Goal: Task Accomplishment & Management: Manage account settings

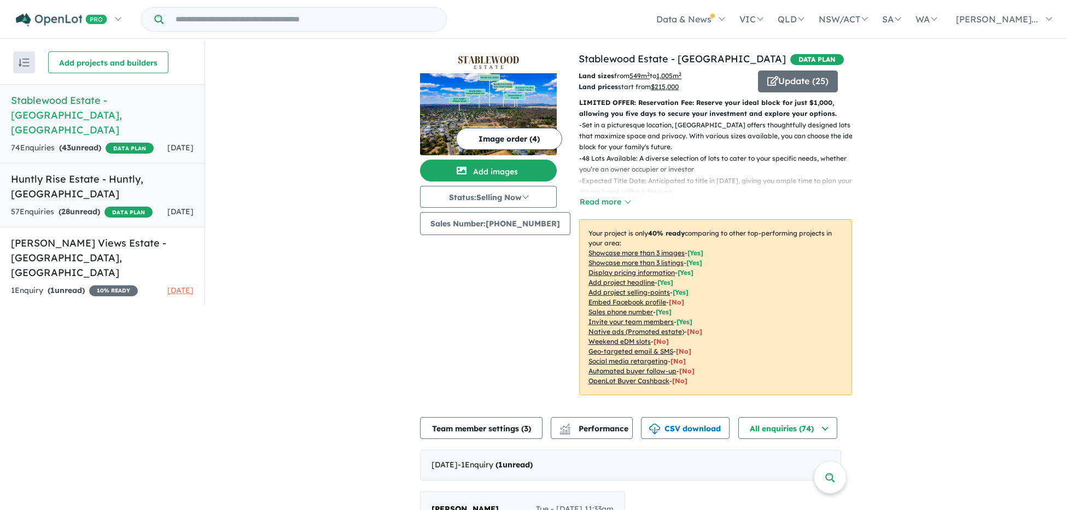
click at [116, 206] on div "57 Enquir ies ( 28 unread) DATA PLAN" at bounding box center [82, 212] width 142 height 13
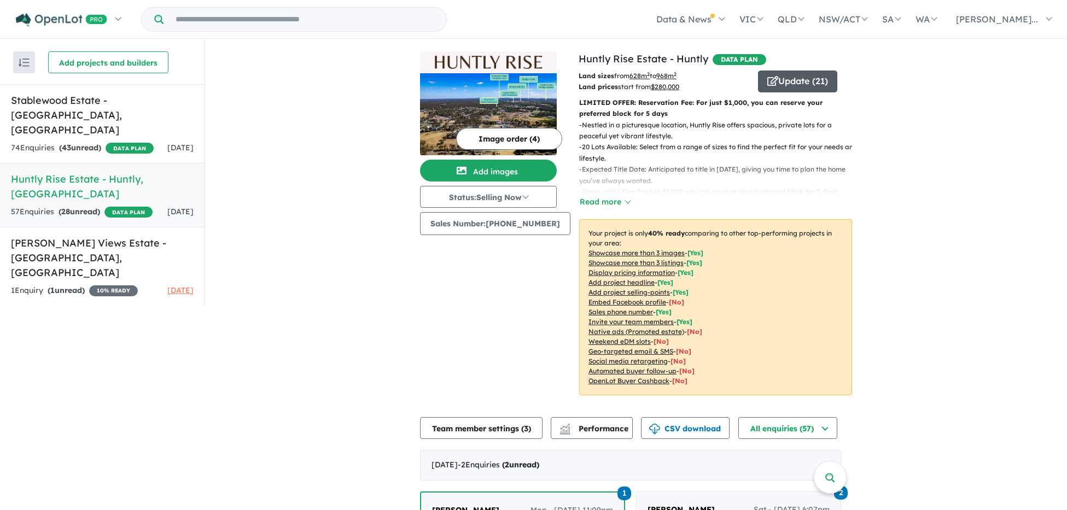
click at [799, 78] on button "Update ( 21 )" at bounding box center [797, 82] width 79 height 22
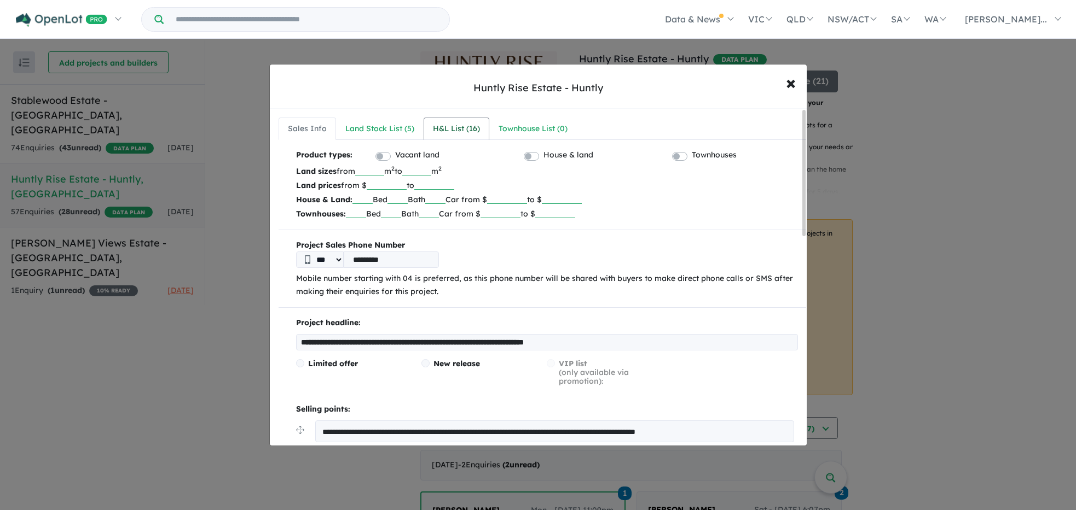
click at [433, 132] on div "H&L List ( 16 )" at bounding box center [456, 129] width 47 height 13
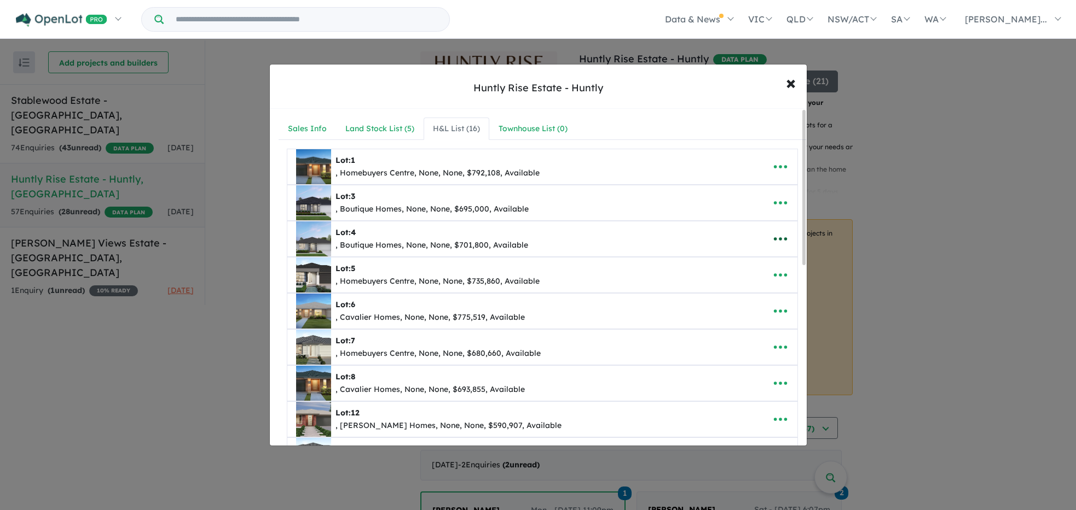
click at [781, 240] on icon "button" at bounding box center [779, 239] width 13 height 3
click at [769, 293] on link "Remove" at bounding box center [756, 291] width 81 height 25
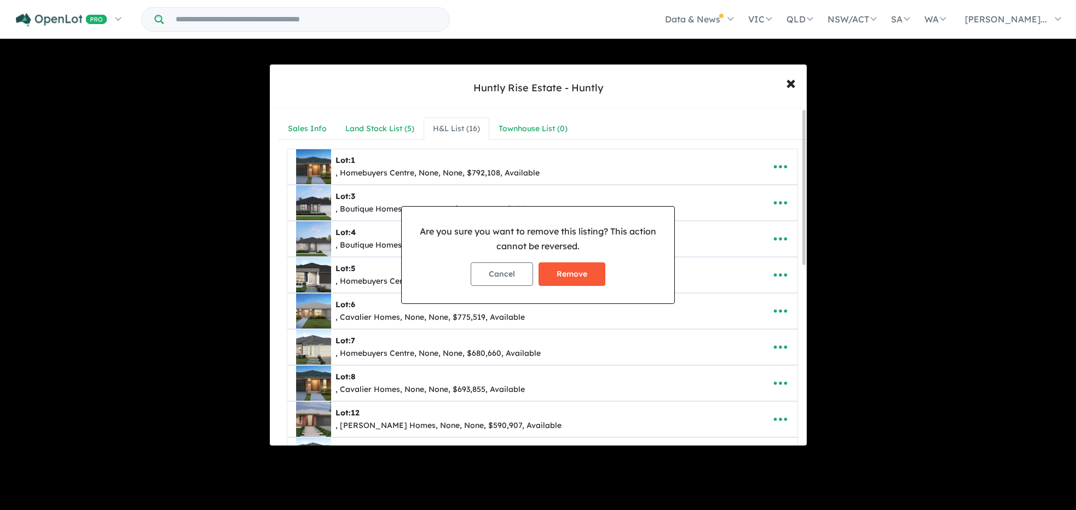
click at [588, 277] on button "Remove" at bounding box center [571, 275] width 67 height 24
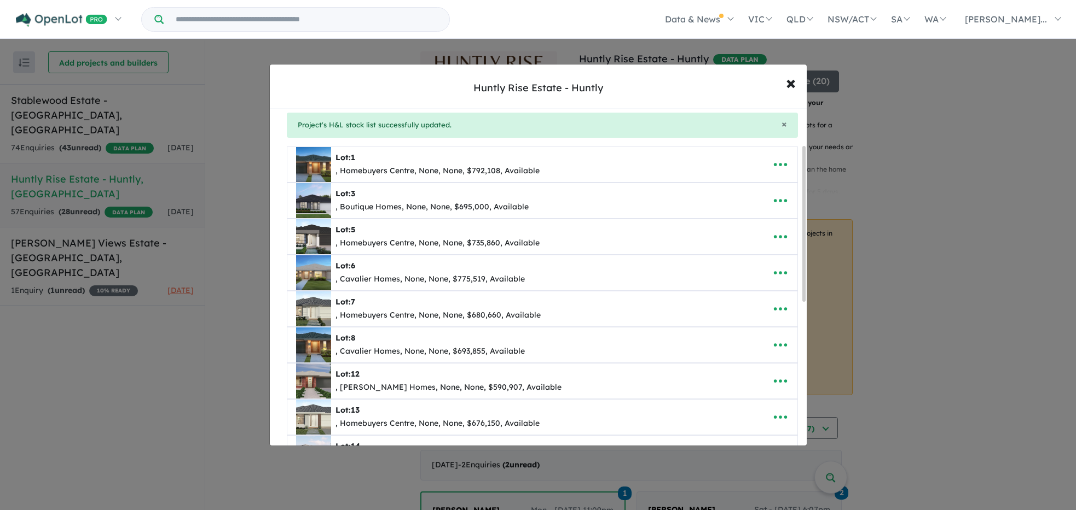
scroll to position [93, 0]
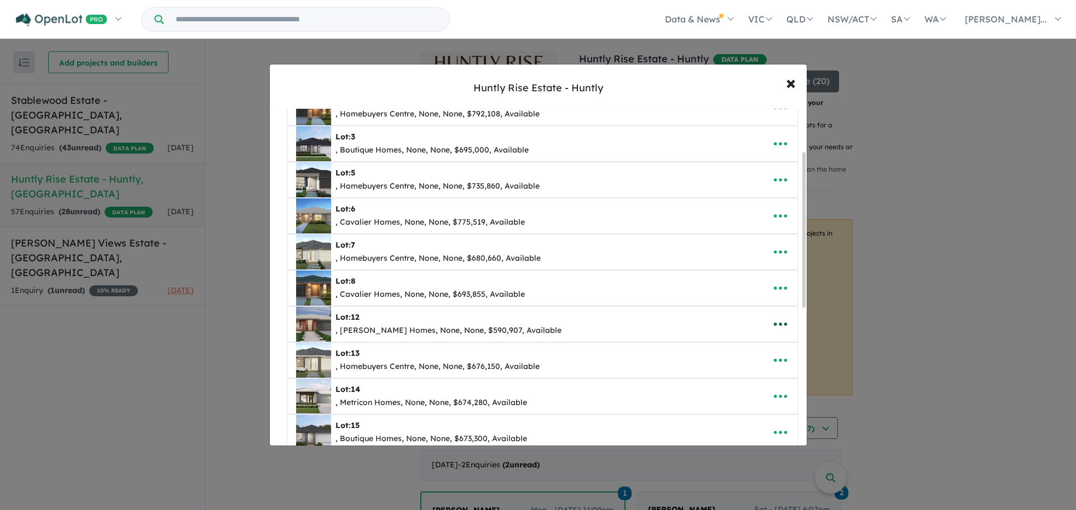
click at [779, 324] on icon "button" at bounding box center [780, 324] width 16 height 16
click at [757, 377] on link "Remove" at bounding box center [756, 376] width 81 height 25
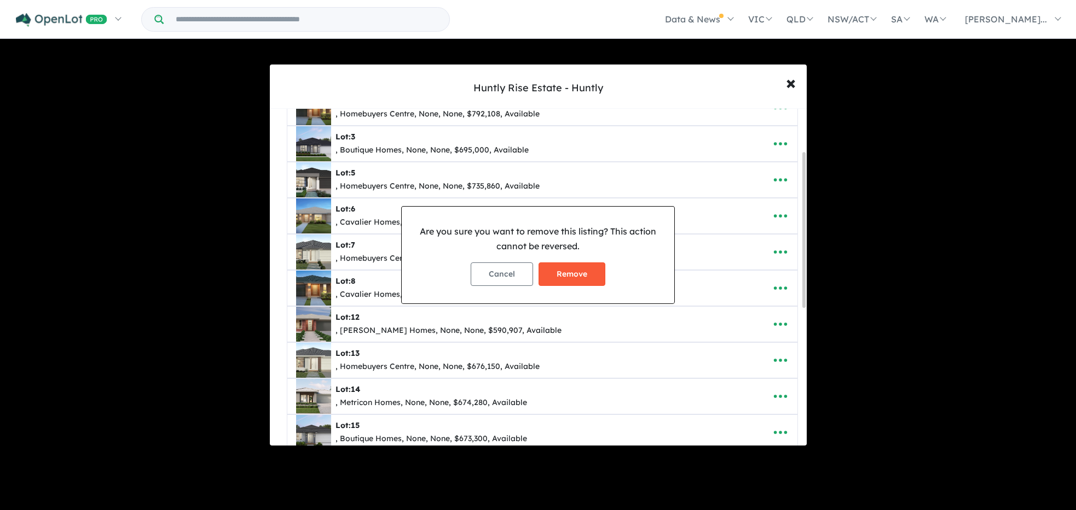
click at [591, 278] on button "Remove" at bounding box center [571, 275] width 67 height 24
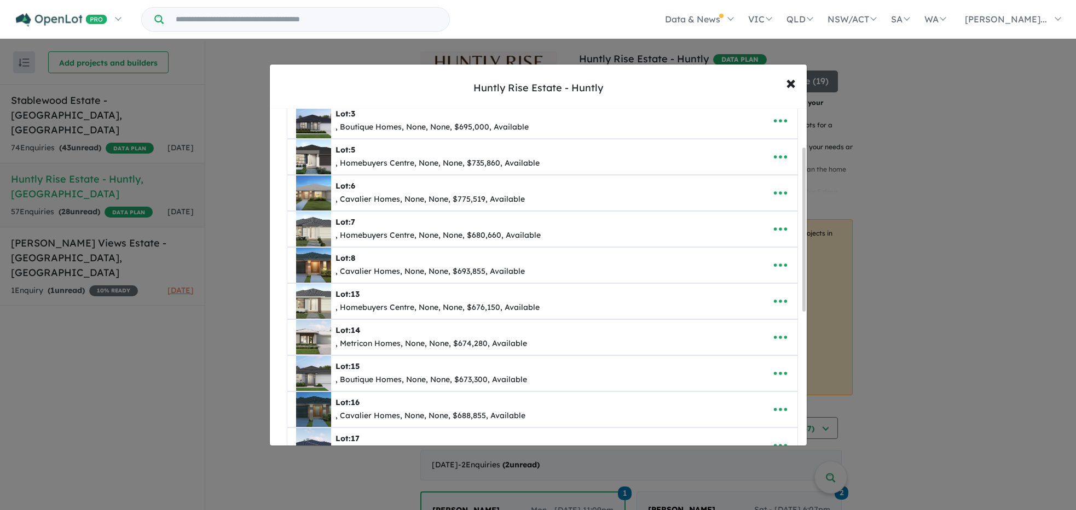
scroll to position [135, 0]
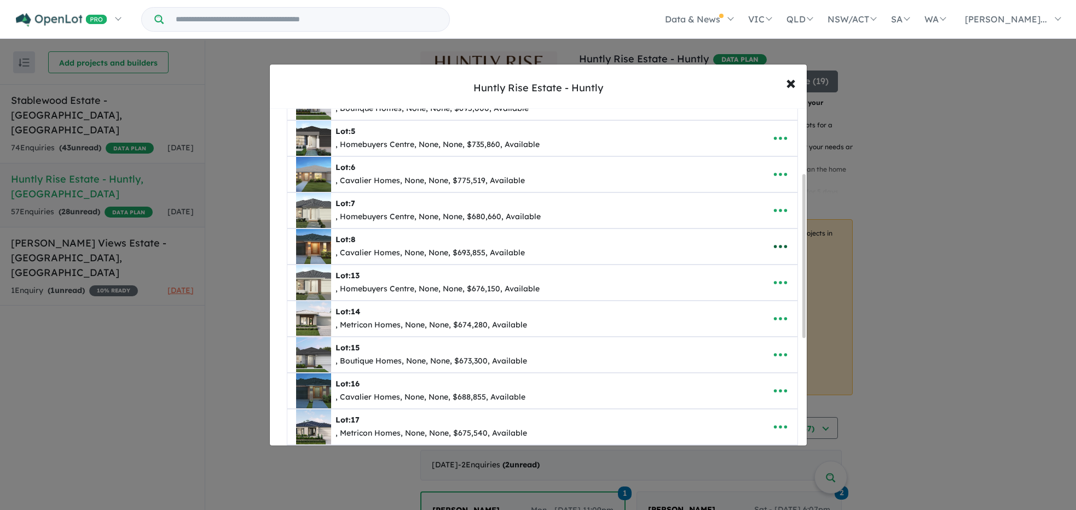
click at [773, 247] on icon "button" at bounding box center [779, 246] width 13 height 3
click at [745, 299] on link "Remove" at bounding box center [756, 299] width 81 height 25
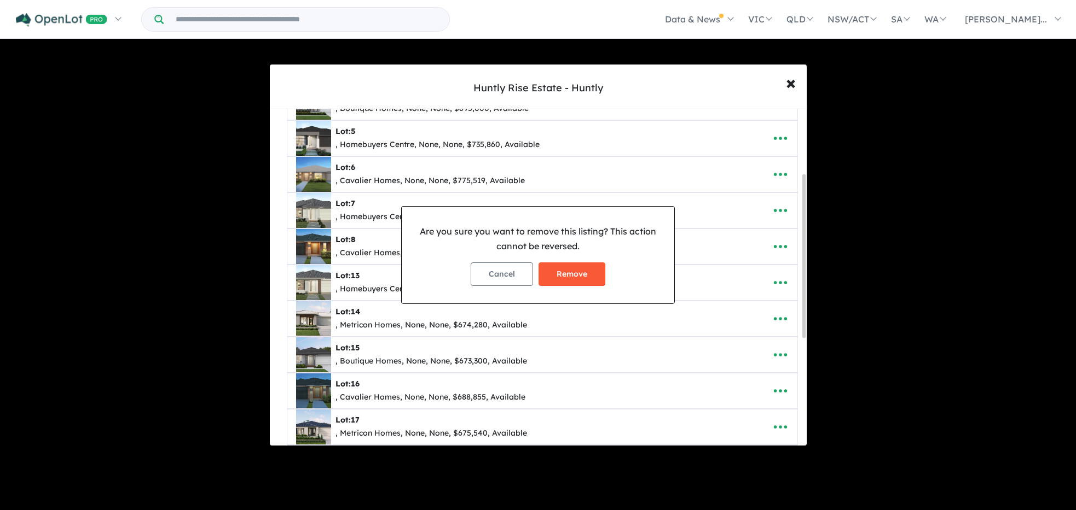
click at [589, 276] on button "Remove" at bounding box center [571, 275] width 67 height 24
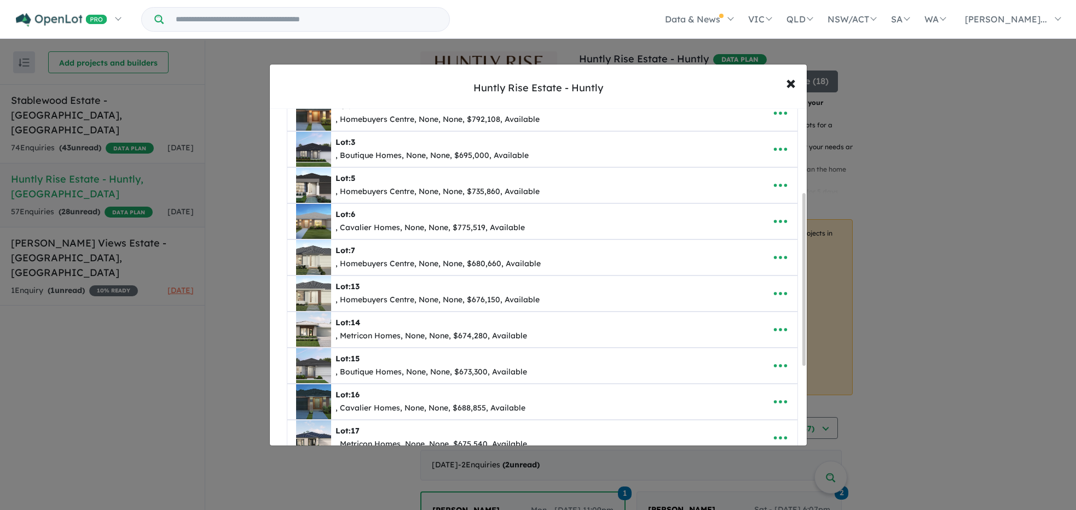
scroll to position [225, 0]
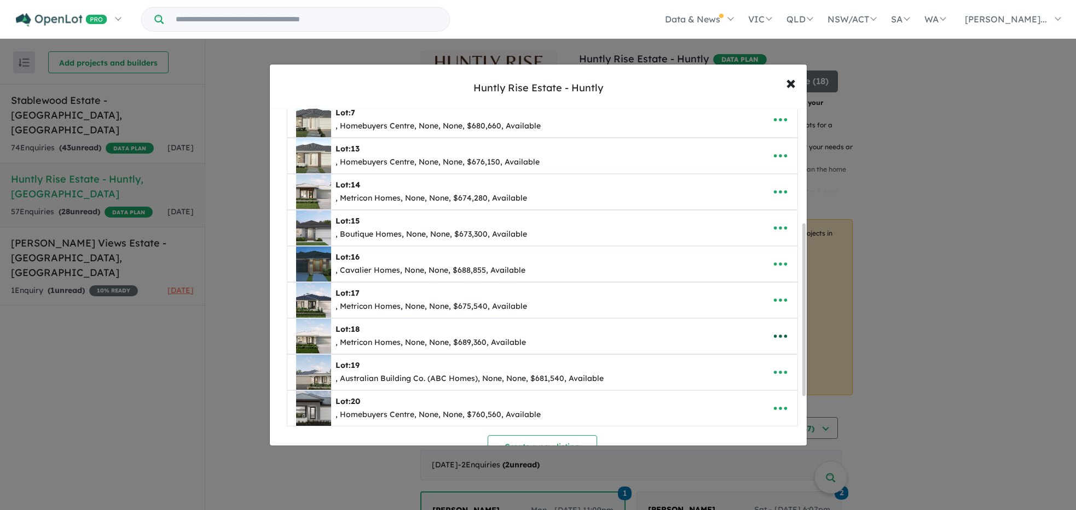
click at [780, 335] on icon "button" at bounding box center [779, 336] width 13 height 3
click at [742, 390] on link "Remove" at bounding box center [756, 388] width 81 height 25
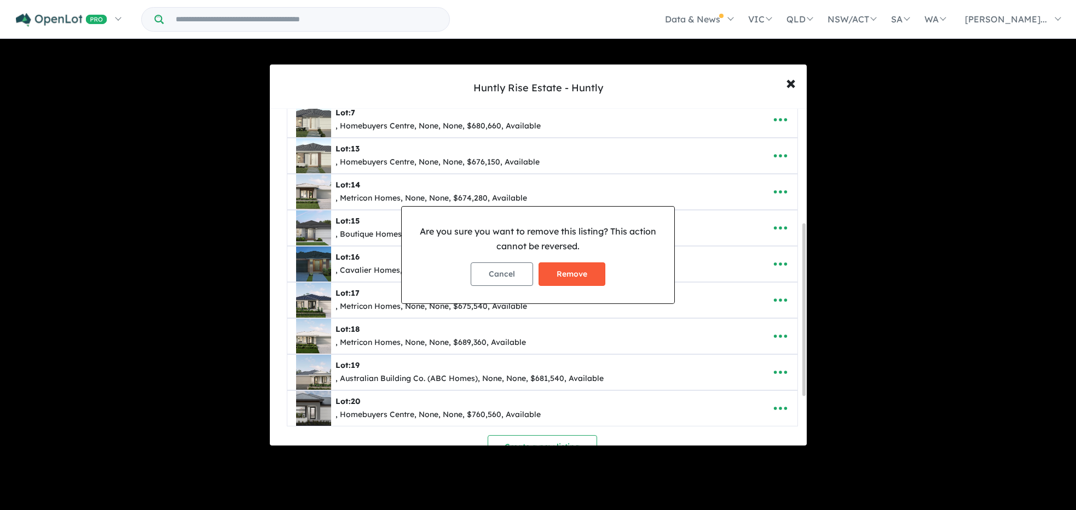
click at [590, 280] on button "Remove" at bounding box center [571, 275] width 67 height 24
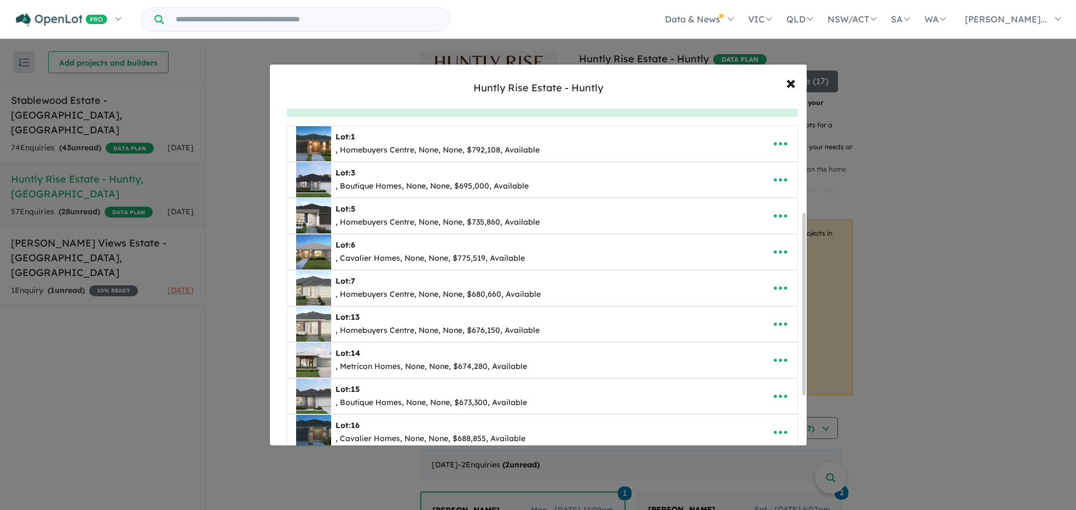
scroll to position [194, 0]
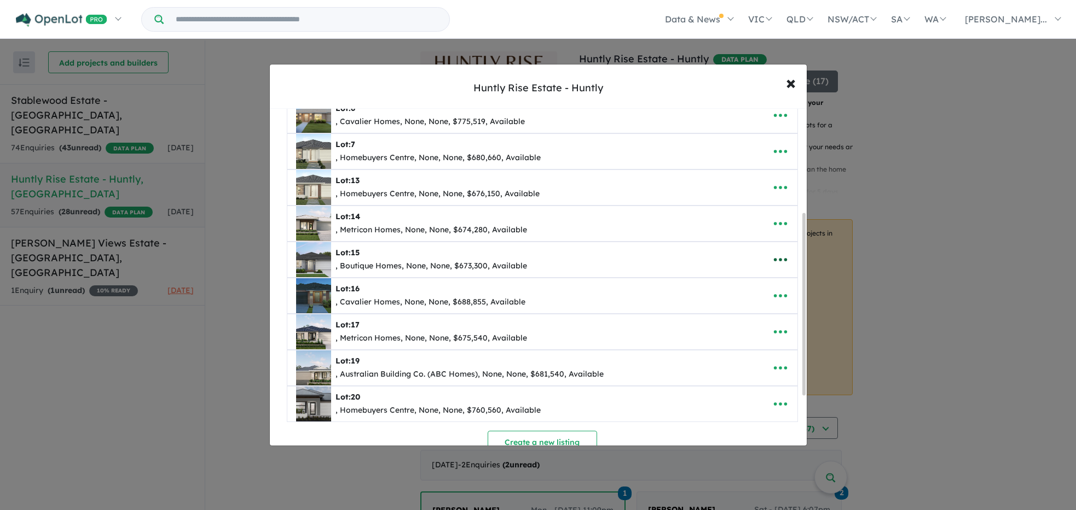
click at [777, 259] on icon "button" at bounding box center [780, 260] width 16 height 16
click at [743, 312] on link "Remove" at bounding box center [756, 312] width 81 height 25
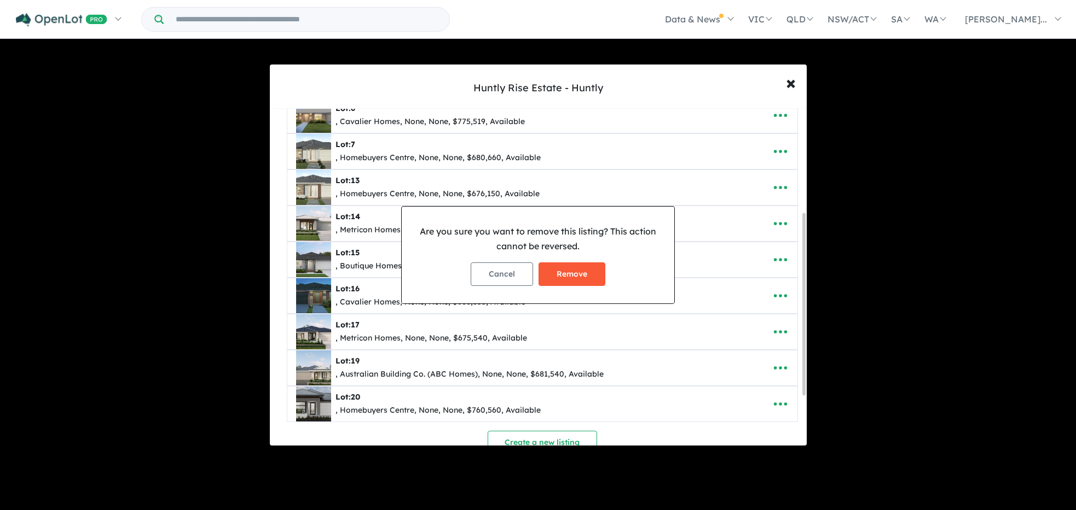
click at [580, 278] on button "Remove" at bounding box center [571, 275] width 67 height 24
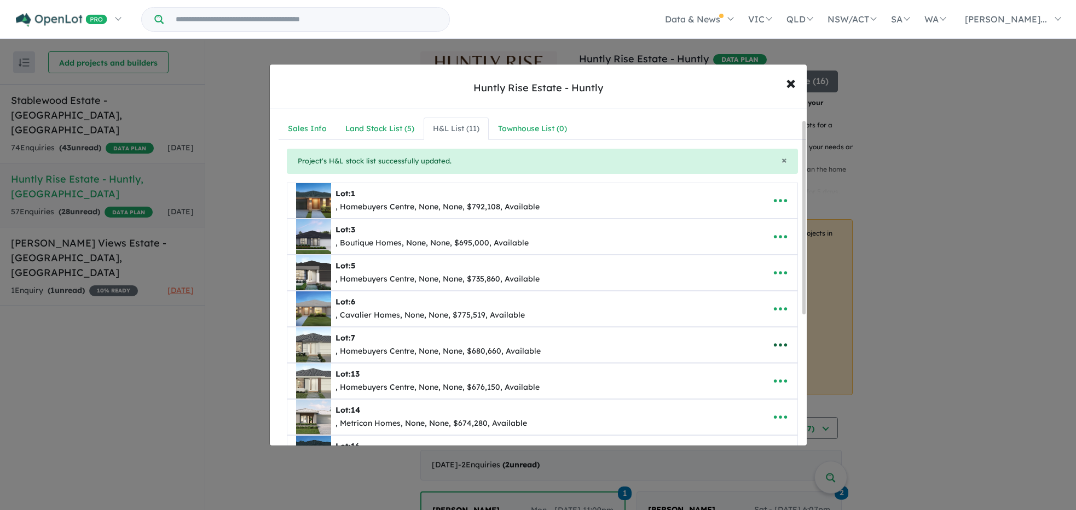
scroll to position [226, 0]
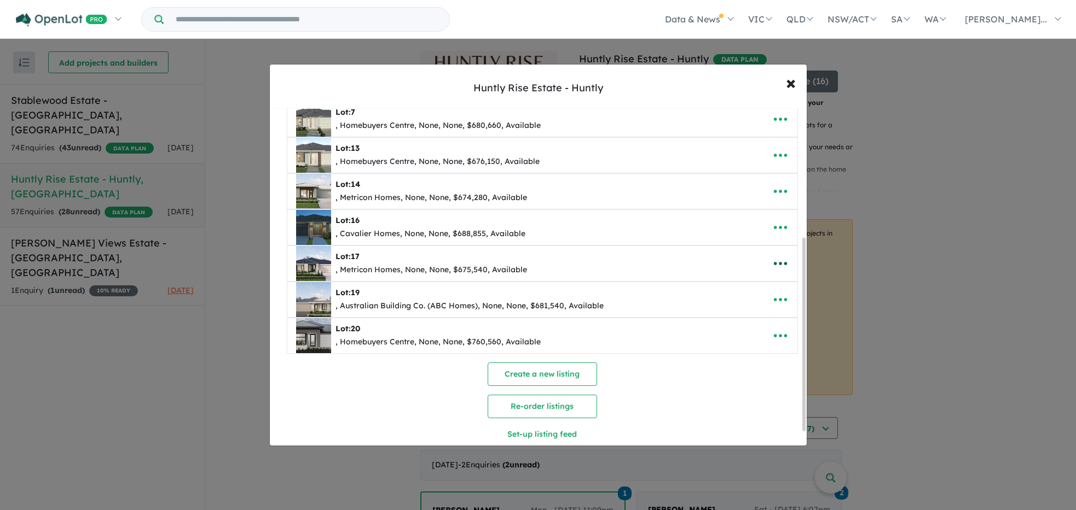
click at [779, 264] on icon "button" at bounding box center [780, 264] width 16 height 16
click at [739, 320] on link "Remove" at bounding box center [756, 316] width 81 height 25
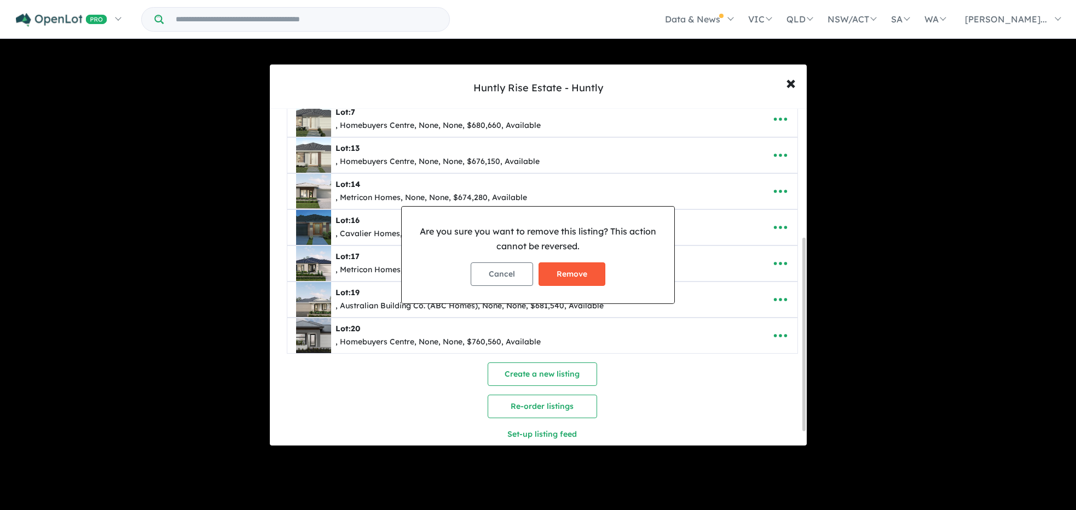
click at [583, 275] on button "Remove" at bounding box center [571, 275] width 67 height 24
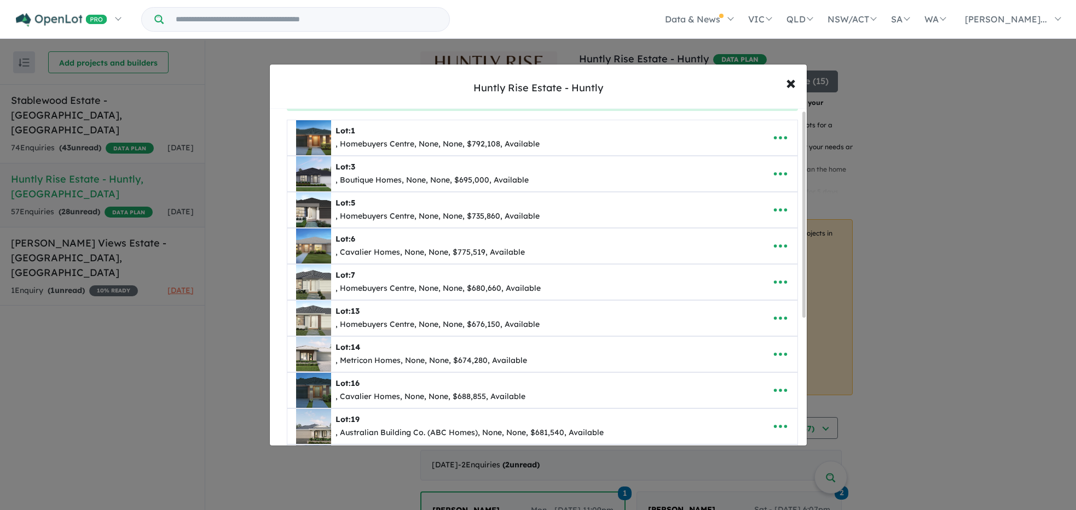
scroll to position [3, 0]
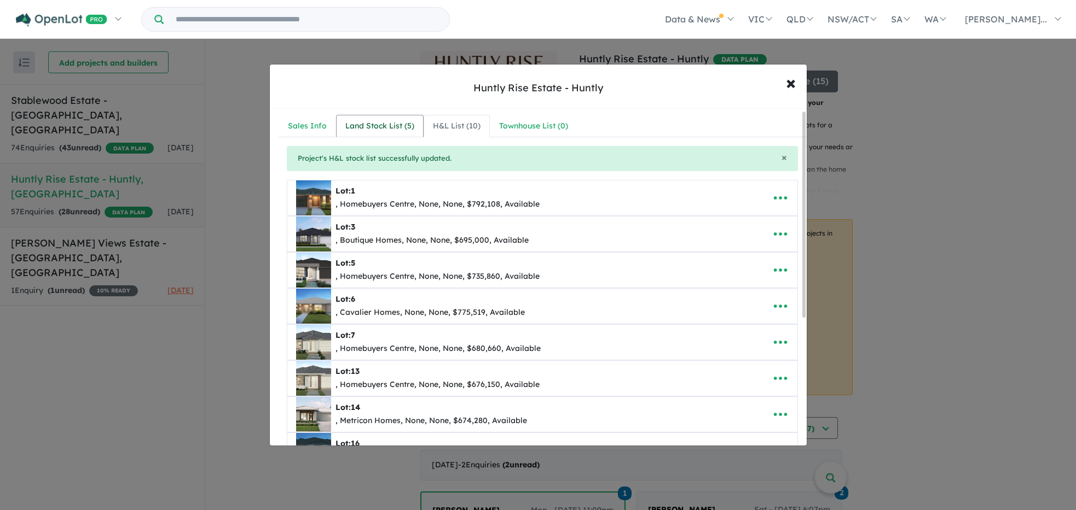
click at [387, 130] on div "Land Stock List ( 5 )" at bounding box center [379, 126] width 69 height 13
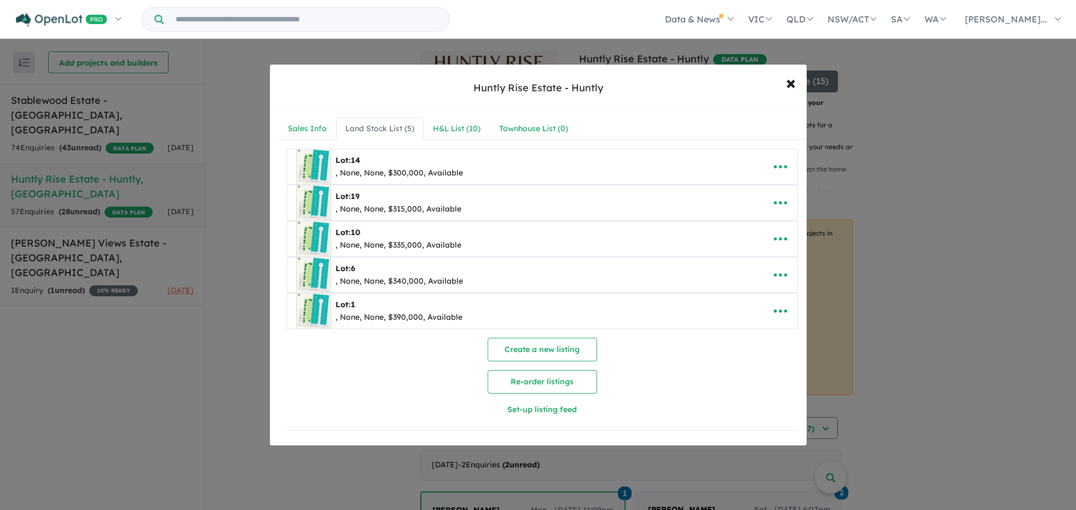
scroll to position [0, 0]
click at [788, 85] on span "×" at bounding box center [791, 83] width 10 height 24
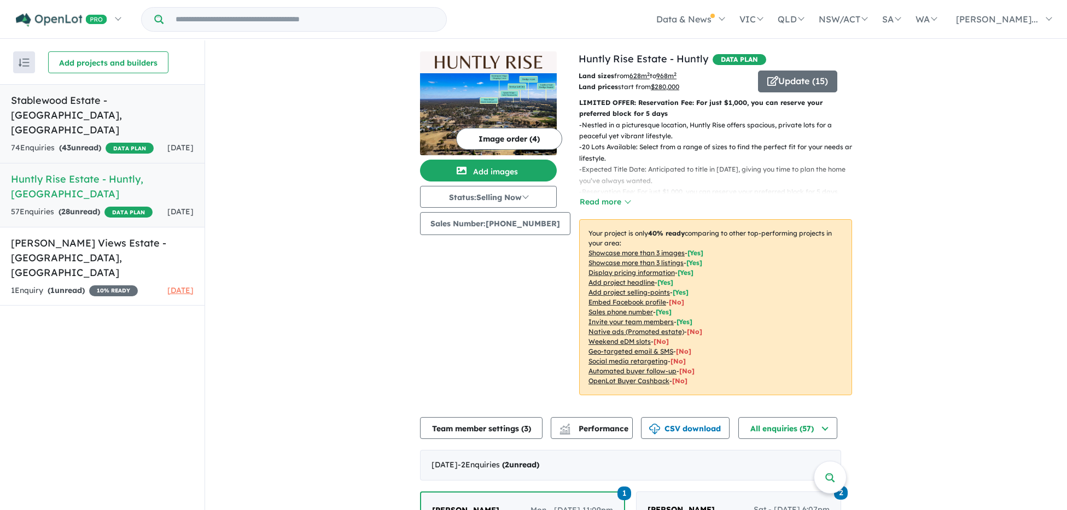
click at [123, 142] on div "74 Enquir ies ( 43 unread) DATA PLAN" at bounding box center [82, 148] width 143 height 13
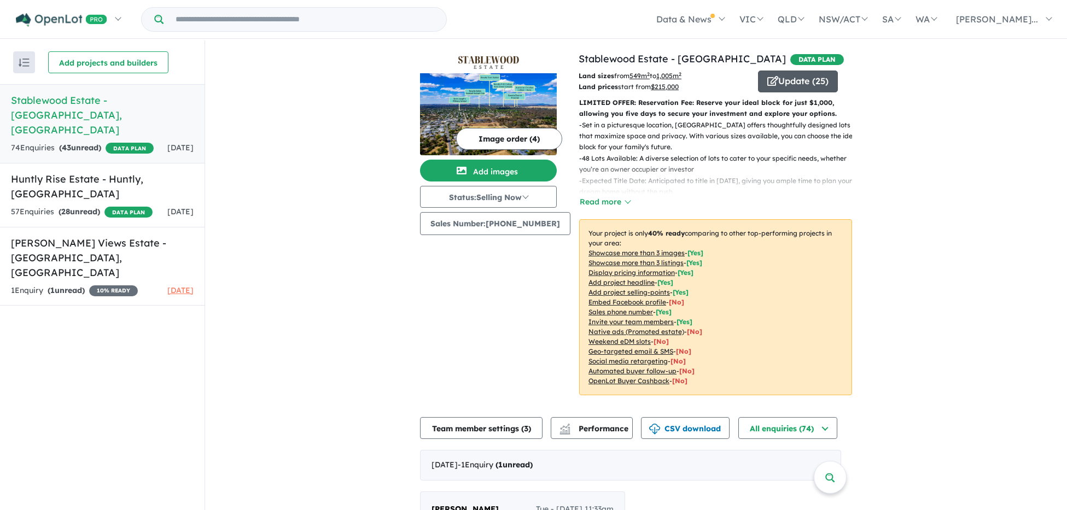
click at [789, 80] on button "Update ( 25 )" at bounding box center [798, 82] width 80 height 22
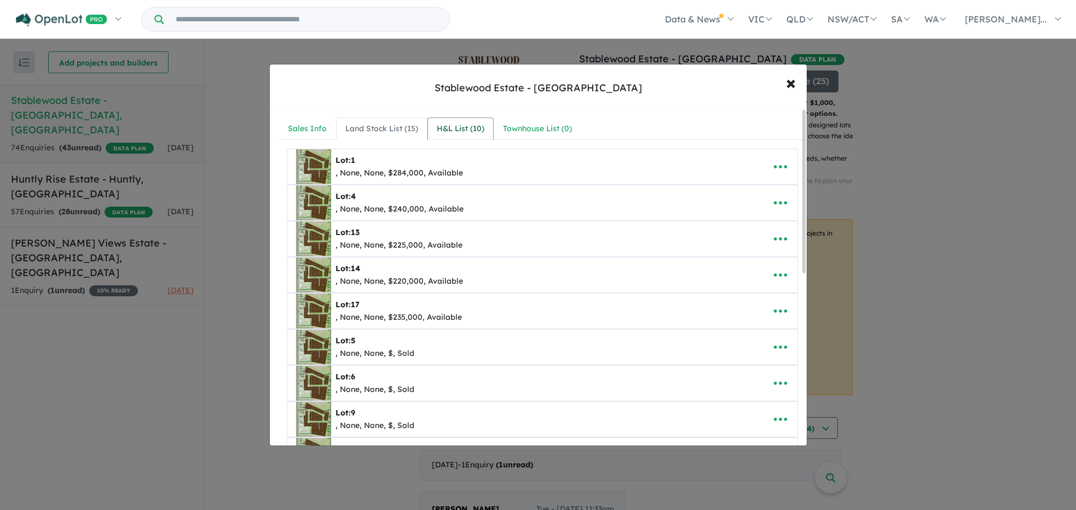
click at [445, 128] on div "H&L List ( 10 )" at bounding box center [461, 129] width 48 height 13
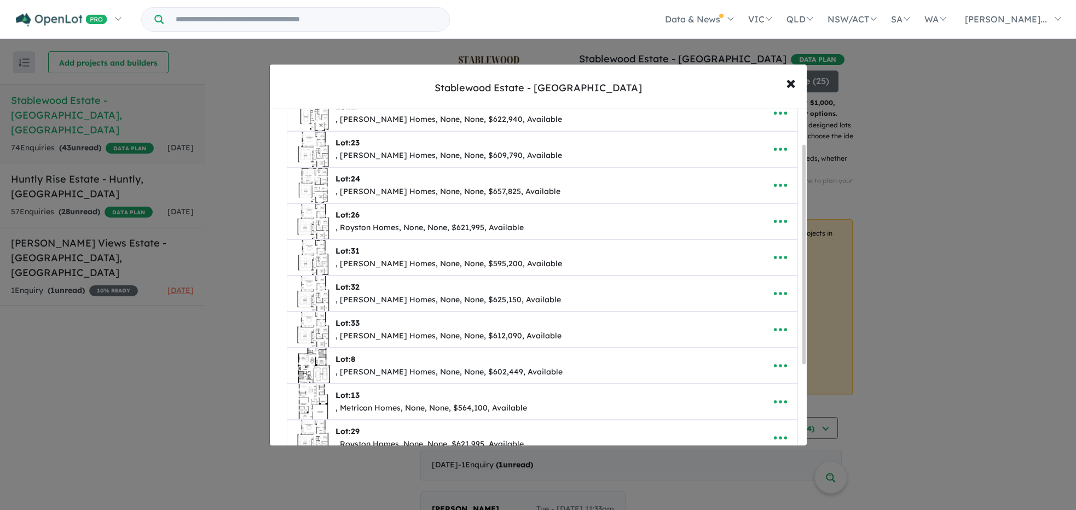
scroll to position [146, 0]
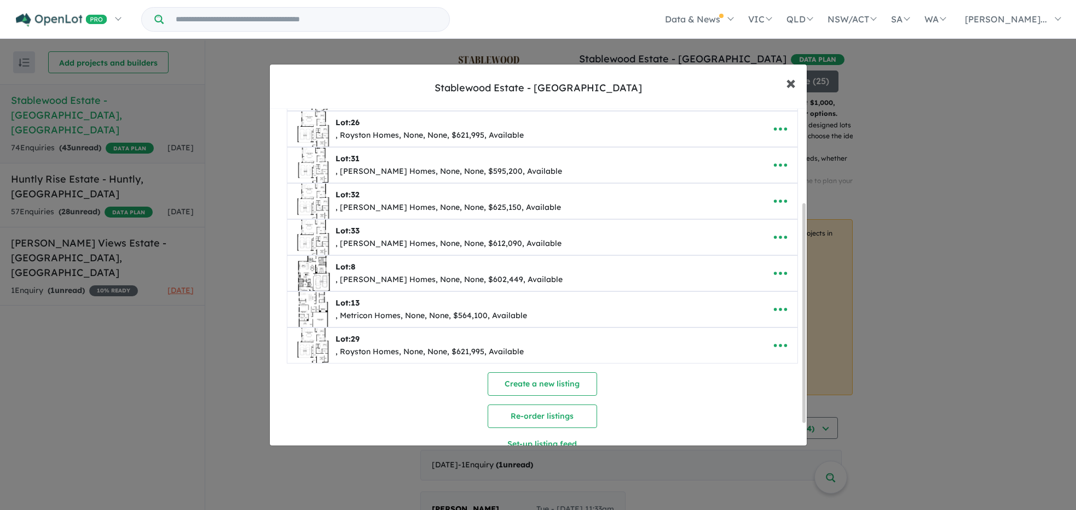
click at [792, 85] on span "×" at bounding box center [791, 83] width 10 height 24
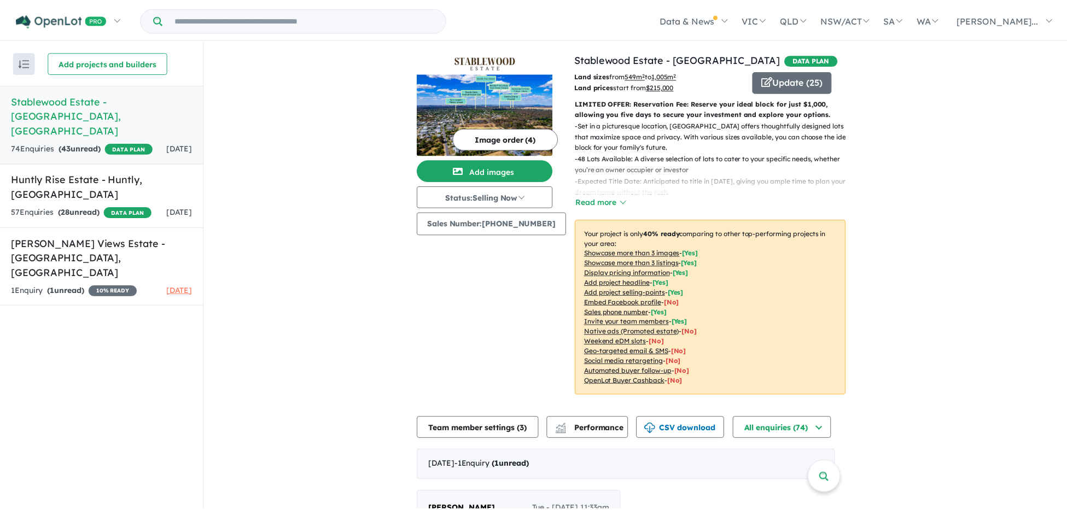
scroll to position [0, 0]
